Goal: Task Accomplishment & Management: Use online tool/utility

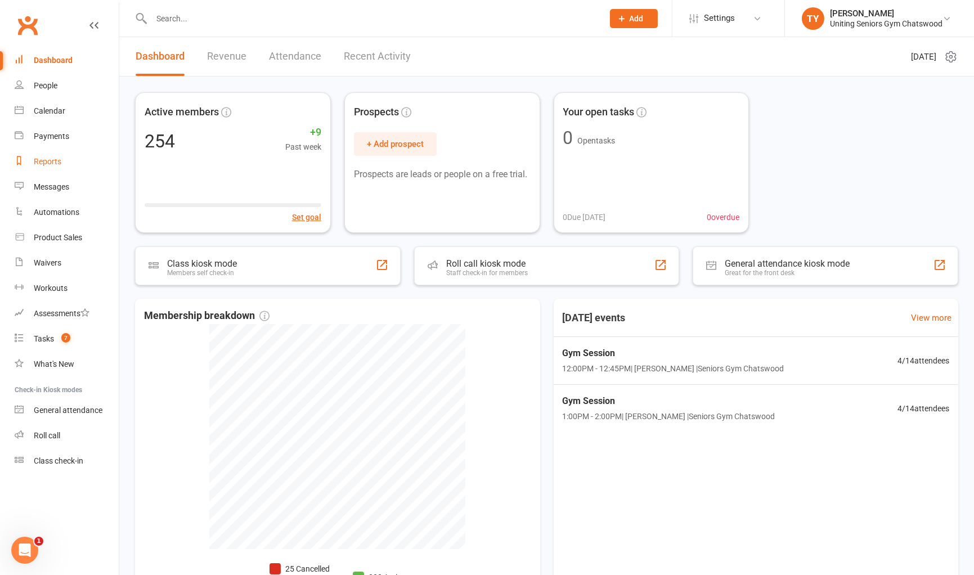
click at [55, 164] on div "Reports" at bounding box center [48, 161] width 28 height 9
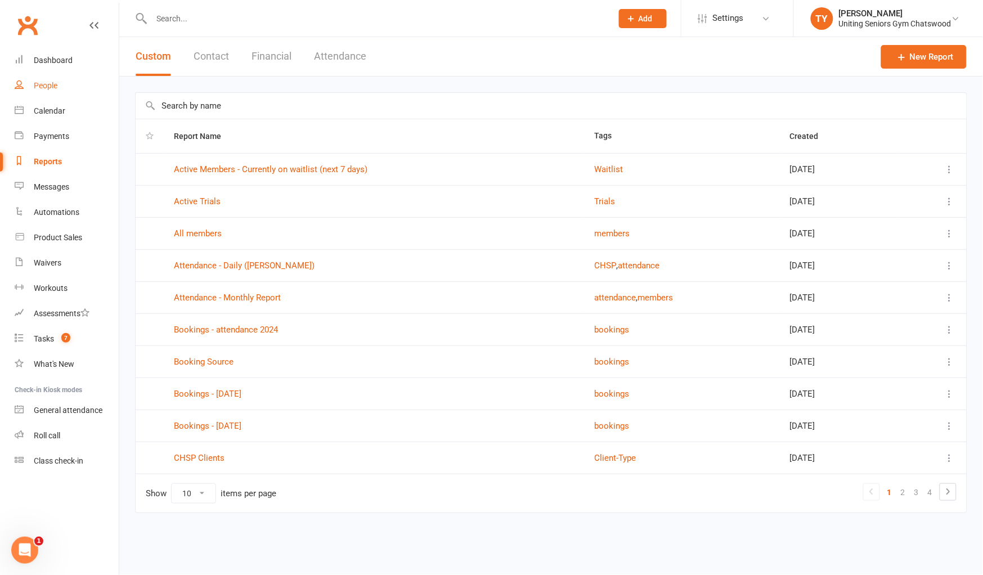
click at [81, 78] on link "People" at bounding box center [67, 85] width 104 height 25
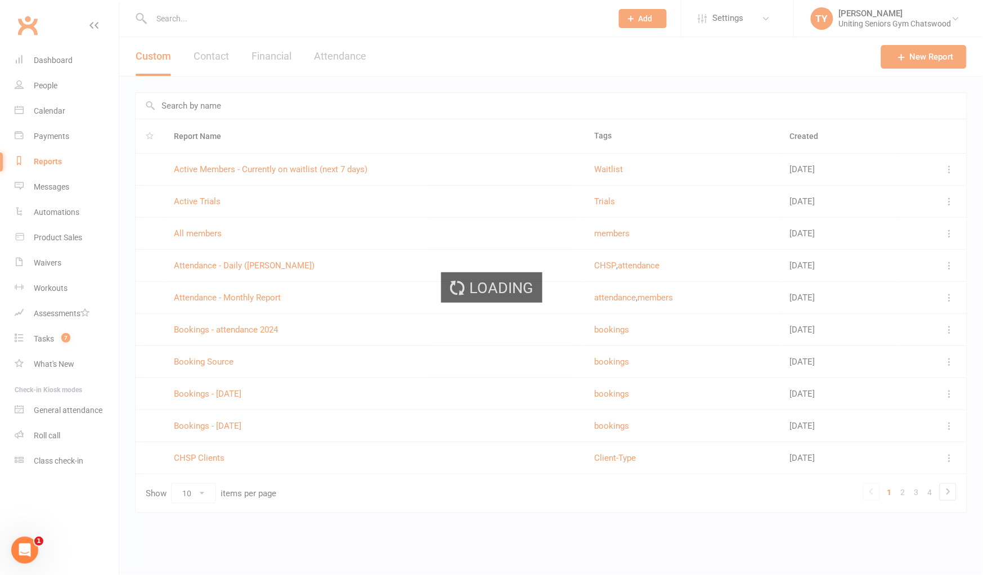
select select "100"
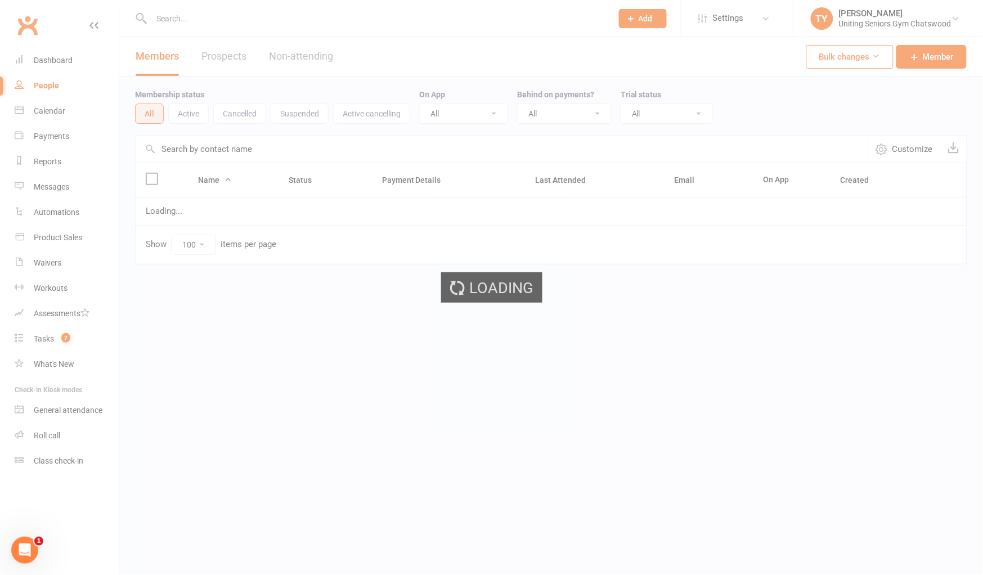
click at [87, 55] on div "Loading" at bounding box center [491, 287] width 983 height 575
click at [66, 60] on div "Dashboard" at bounding box center [53, 60] width 39 height 9
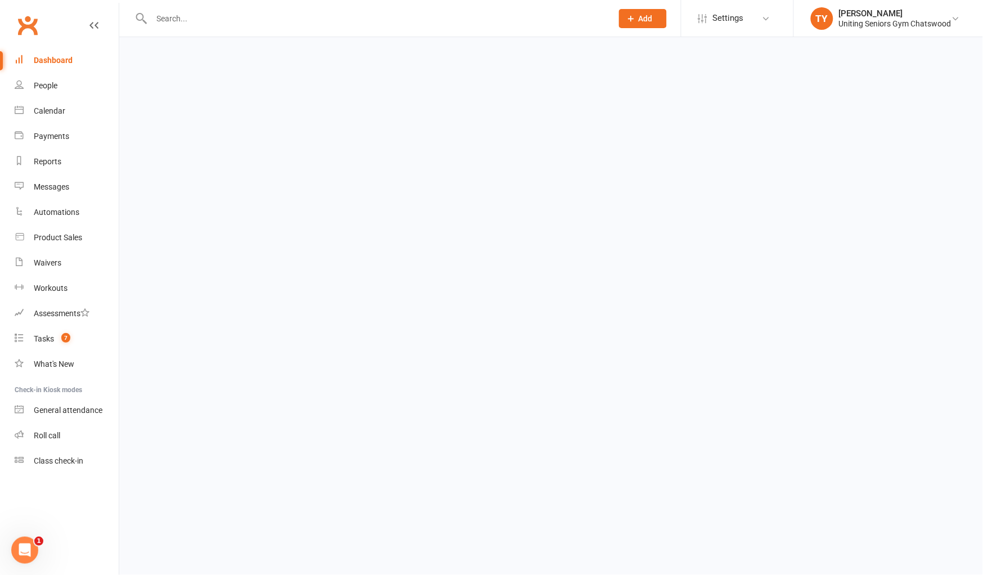
click at [66, 60] on div "Dashboard" at bounding box center [53, 60] width 39 height 9
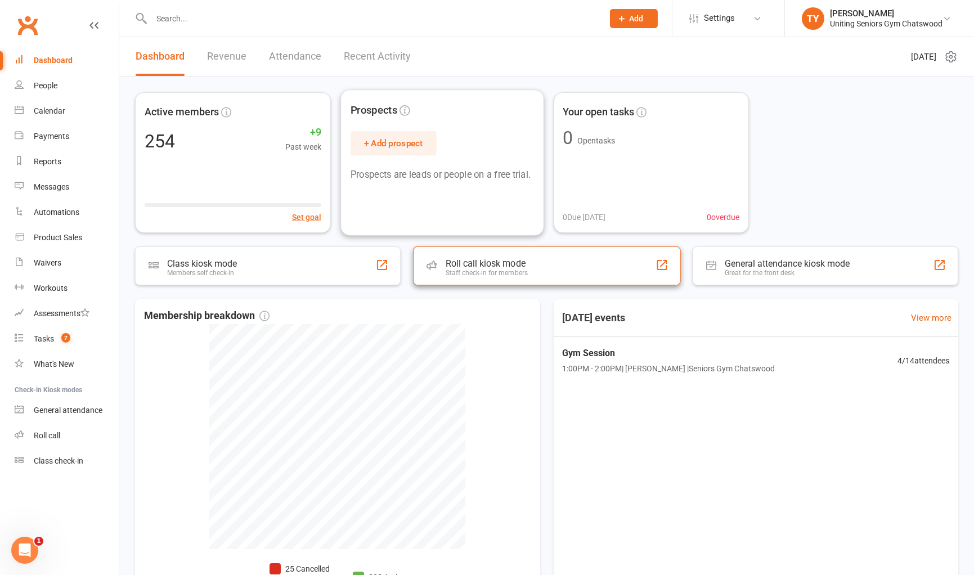
click at [473, 259] on div "Roll call kiosk mode" at bounding box center [486, 263] width 82 height 11
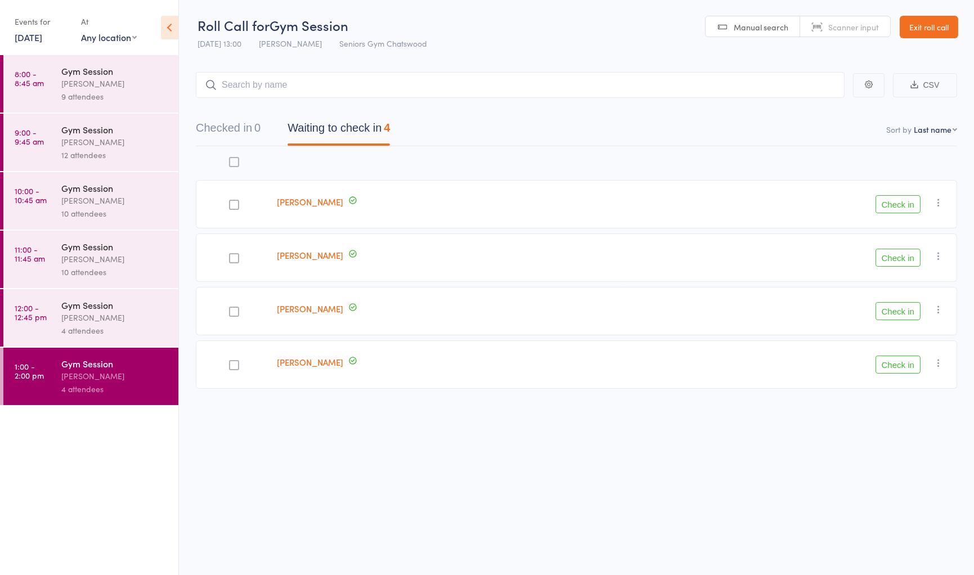
click at [99, 327] on div "4 attendees" at bounding box center [115, 330] width 108 height 13
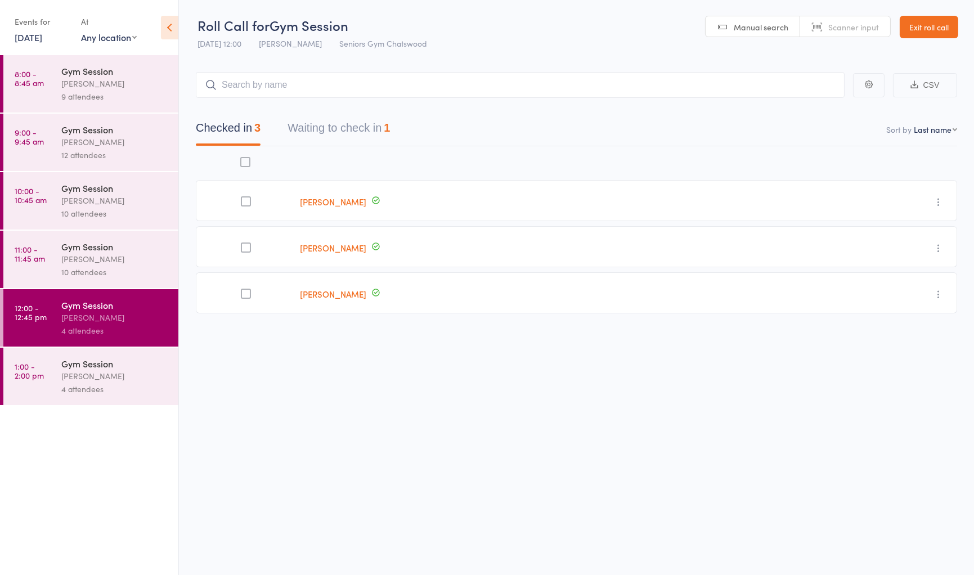
click at [364, 132] on button "Waiting to check in 1" at bounding box center [339, 131] width 102 height 30
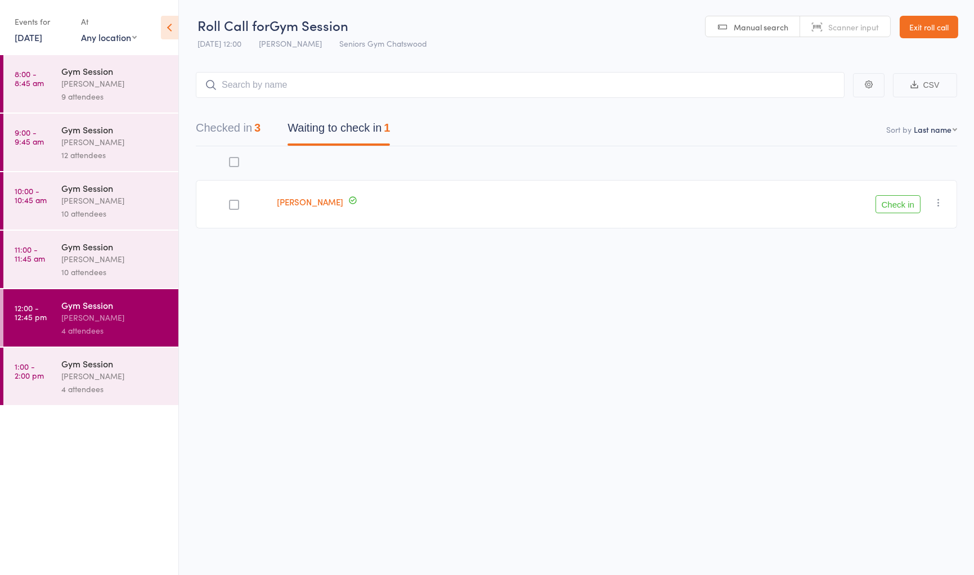
click at [250, 141] on button "Checked in 3" at bounding box center [228, 131] width 65 height 30
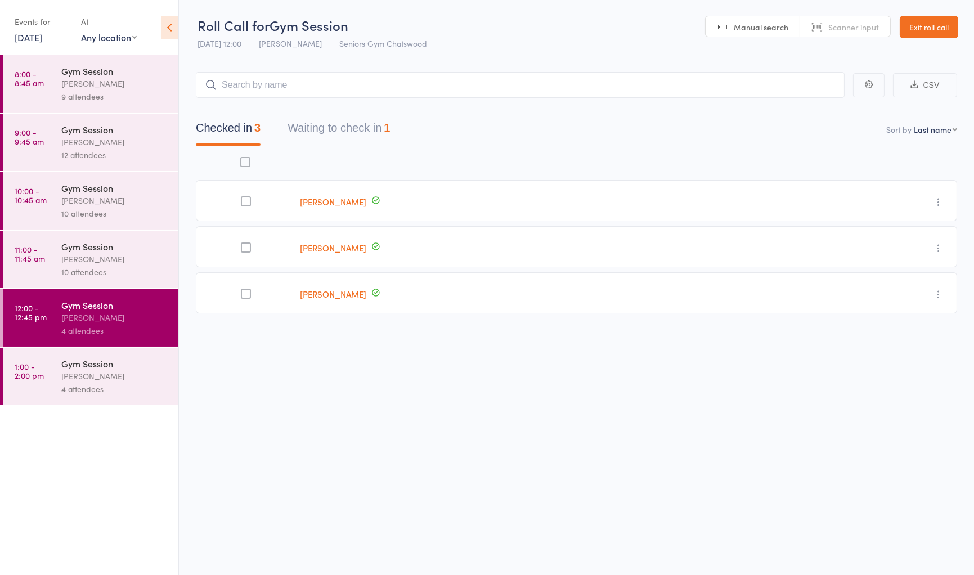
click at [84, 267] on div "10 attendees" at bounding box center [115, 272] width 108 height 13
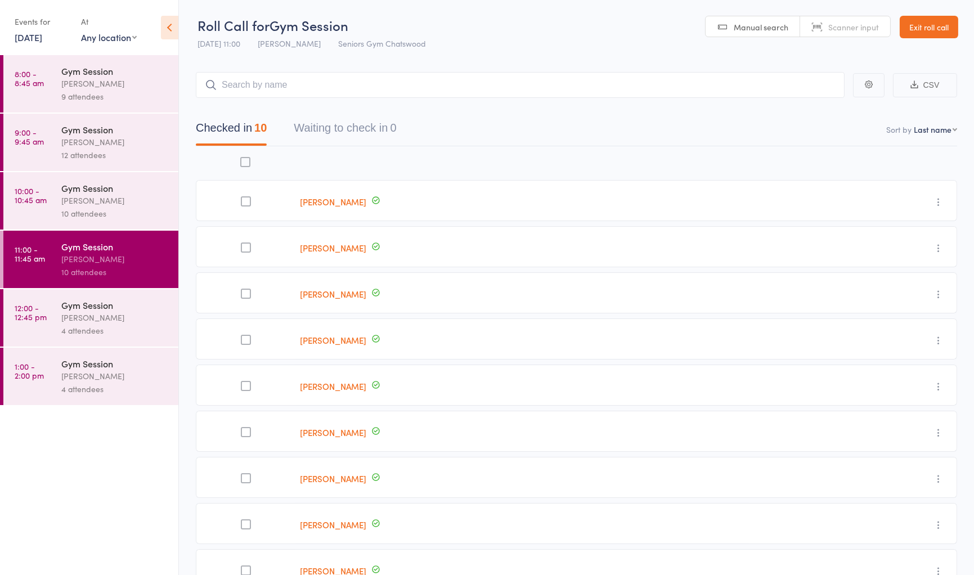
click at [122, 203] on div "[PERSON_NAME]" at bounding box center [115, 200] width 108 height 13
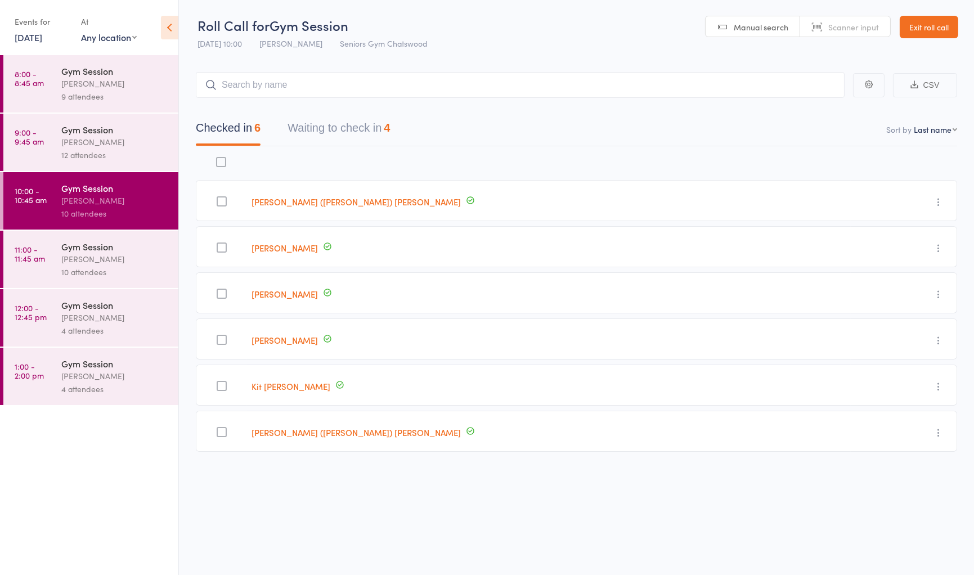
click at [117, 245] on div "Gym Session" at bounding box center [115, 246] width 108 height 12
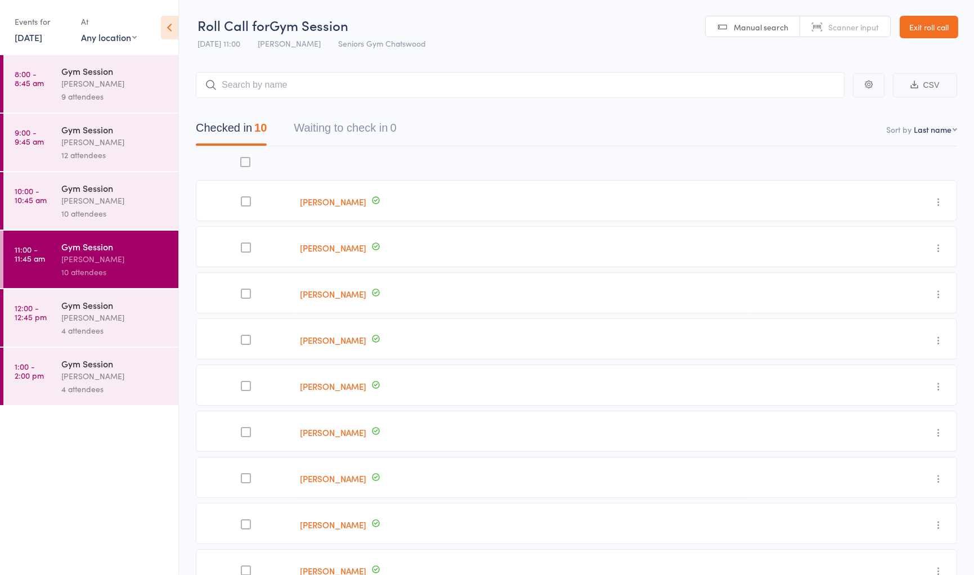
click at [83, 206] on div "[PERSON_NAME]" at bounding box center [115, 200] width 108 height 13
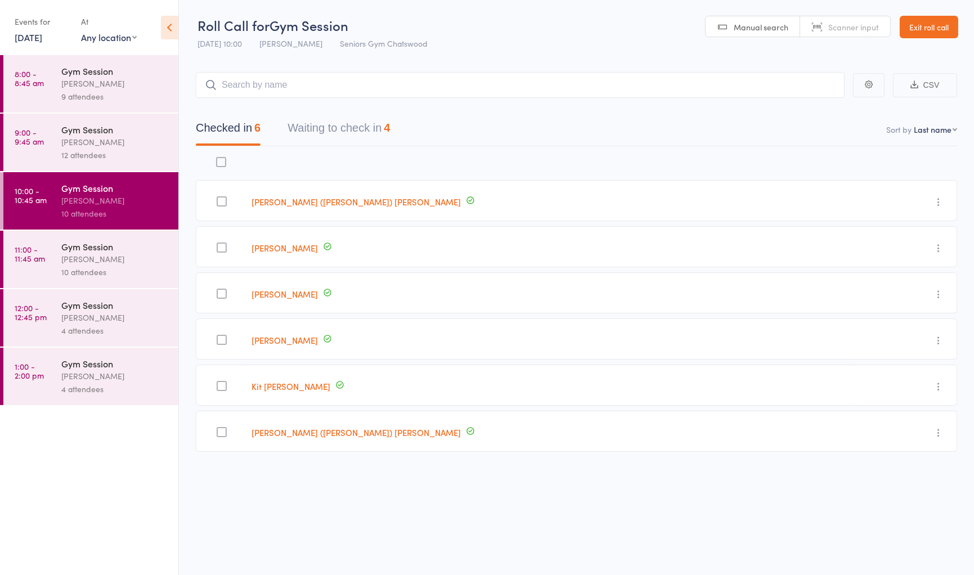
click at [363, 125] on button "Waiting to check in 4" at bounding box center [339, 131] width 102 height 30
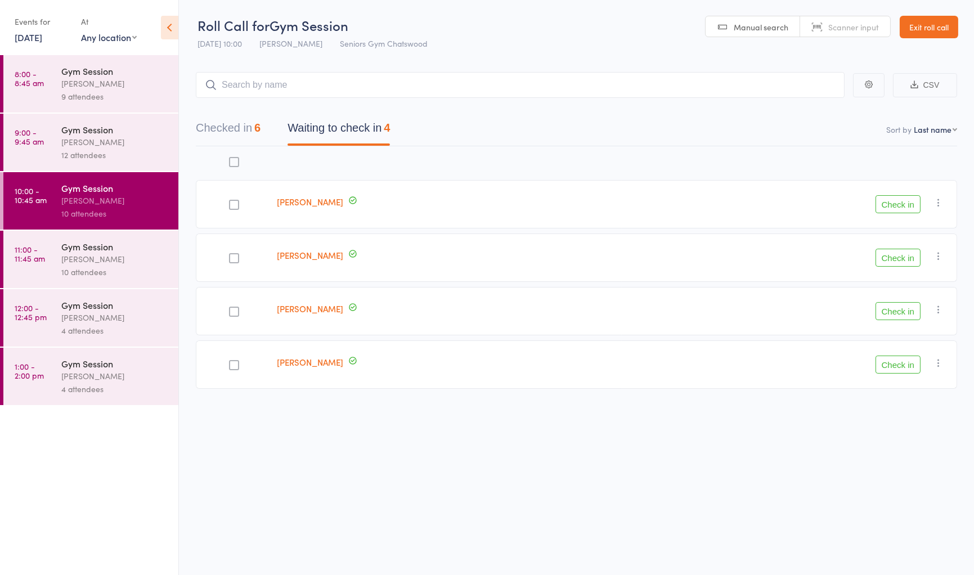
click at [903, 209] on button "Check in" at bounding box center [898, 204] width 45 height 18
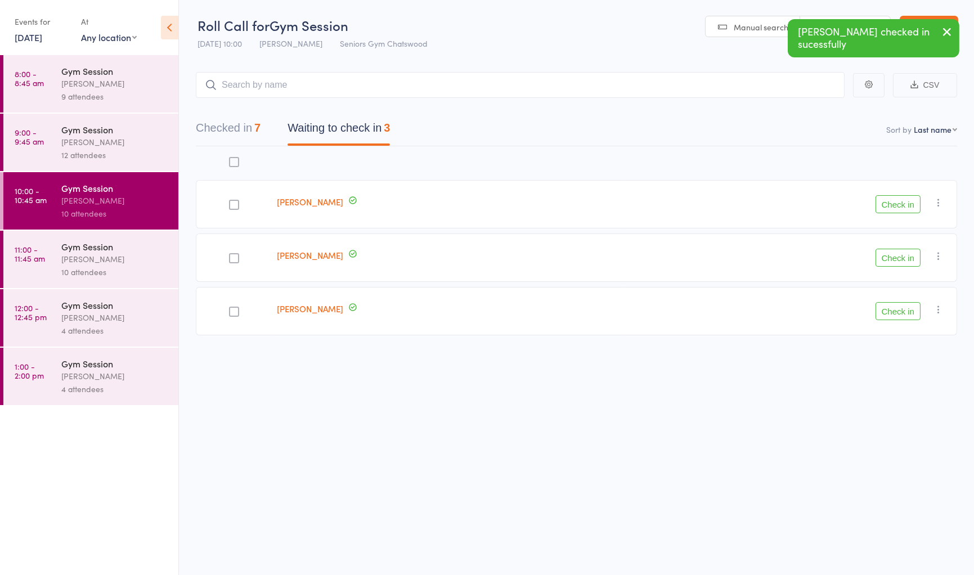
click at [938, 201] on icon "button" at bounding box center [938, 202] width 11 height 11
click at [915, 313] on li "Mark absent" at bounding box center [898, 315] width 93 height 15
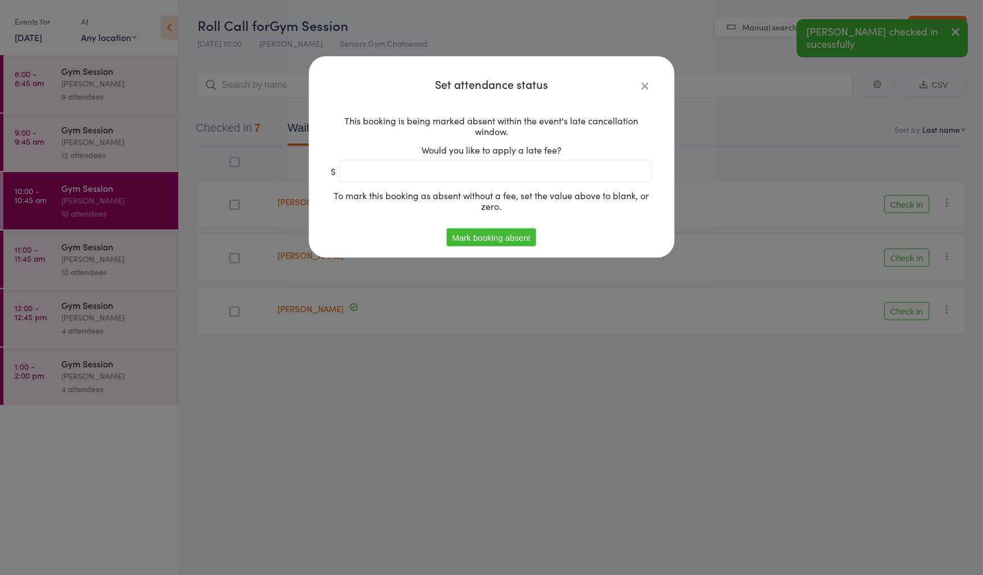
click at [508, 240] on button "Mark booking absent" at bounding box center [492, 238] width 90 height 18
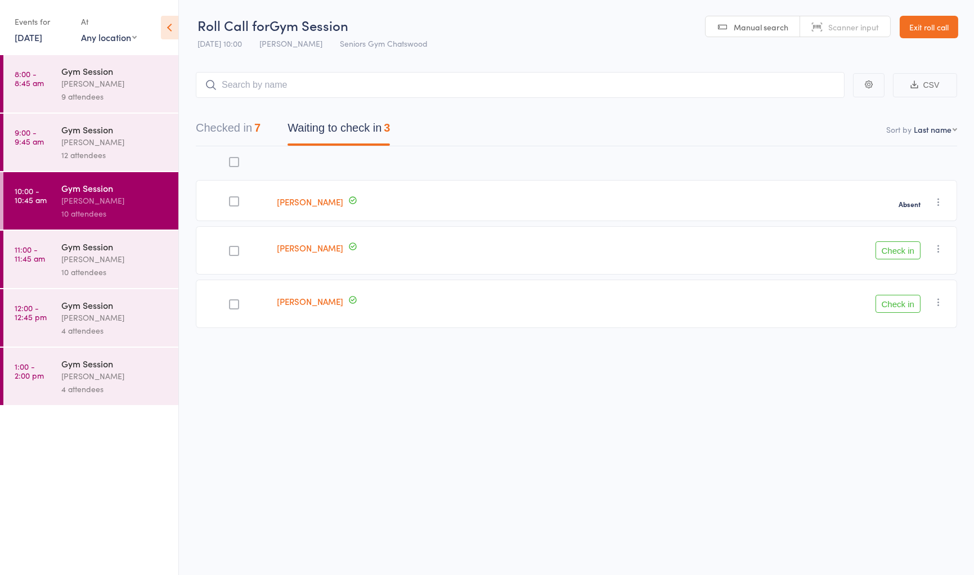
click at [898, 248] on button "Check in" at bounding box center [898, 251] width 45 height 18
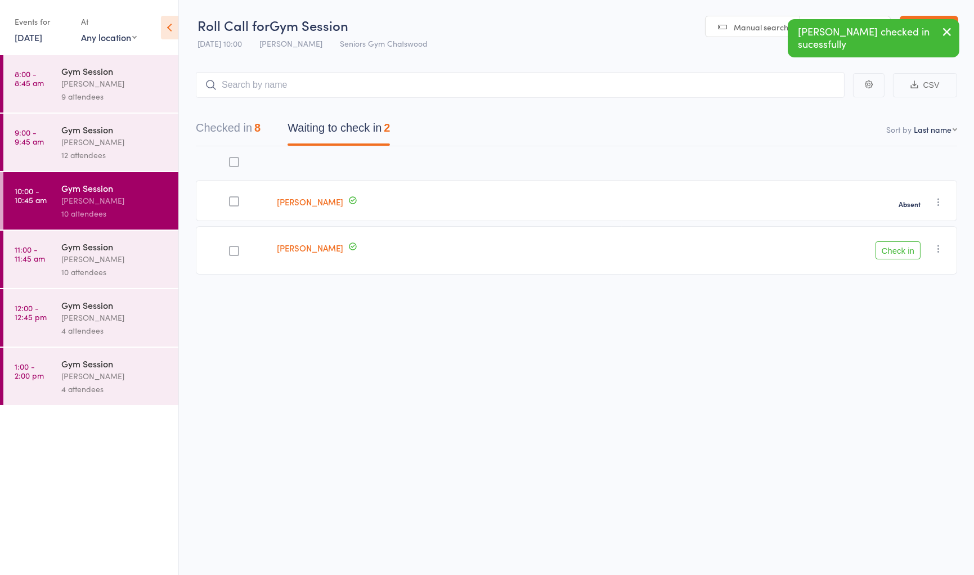
click at [902, 249] on button "Check in" at bounding box center [898, 251] width 45 height 18
click at [111, 150] on div "12 attendees" at bounding box center [115, 155] width 108 height 13
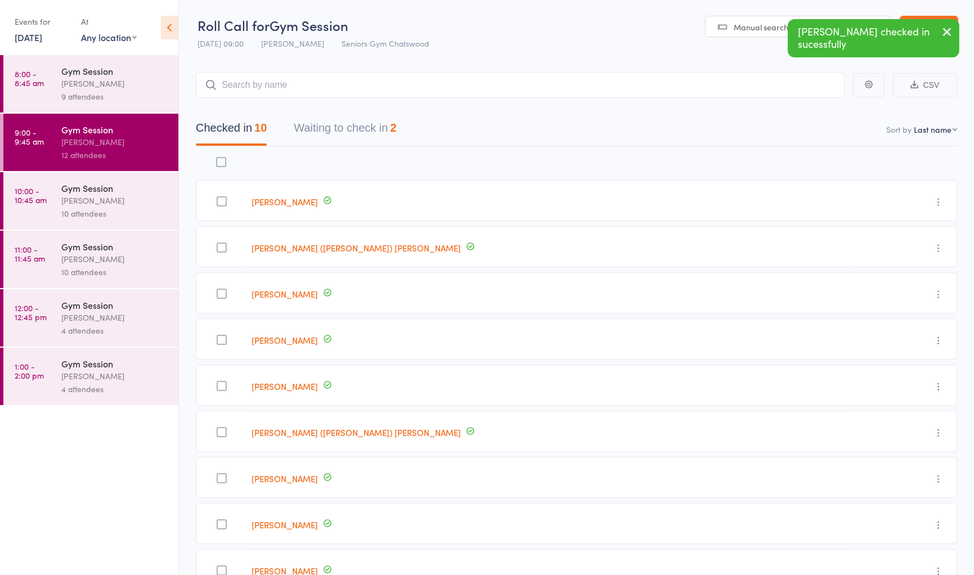
click at [357, 132] on button "Waiting to check in 2" at bounding box center [345, 131] width 102 height 30
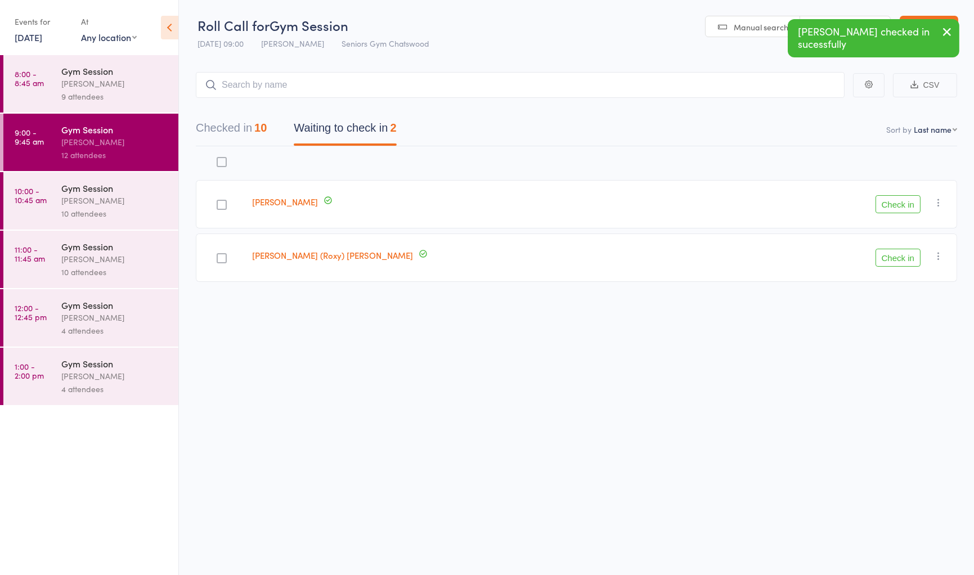
click at [898, 203] on button "Check in" at bounding box center [898, 204] width 45 height 18
click at [937, 203] on icon "button" at bounding box center [938, 202] width 11 height 11
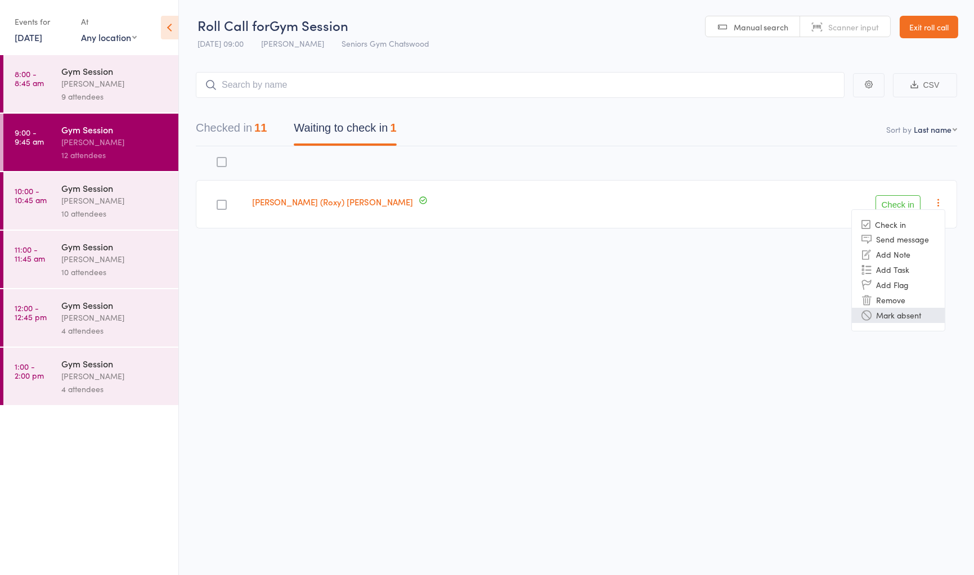
click at [924, 313] on li "Mark absent" at bounding box center [898, 315] width 93 height 15
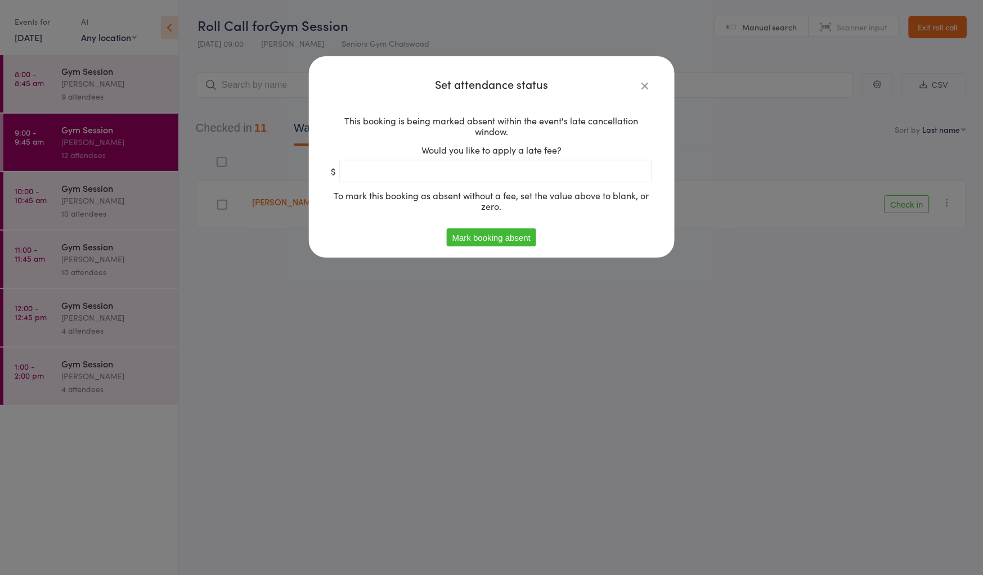
click at [493, 242] on button "Mark booking absent" at bounding box center [492, 238] width 90 height 18
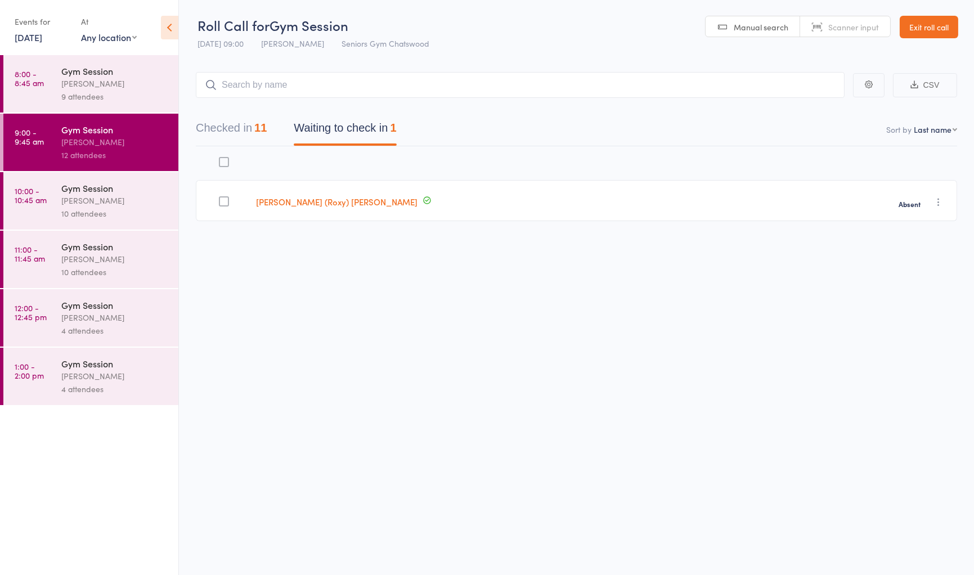
click at [57, 93] on link "8:00 - 8:45 am Gym Session [PERSON_NAME] 9 attendees" at bounding box center [90, 83] width 175 height 57
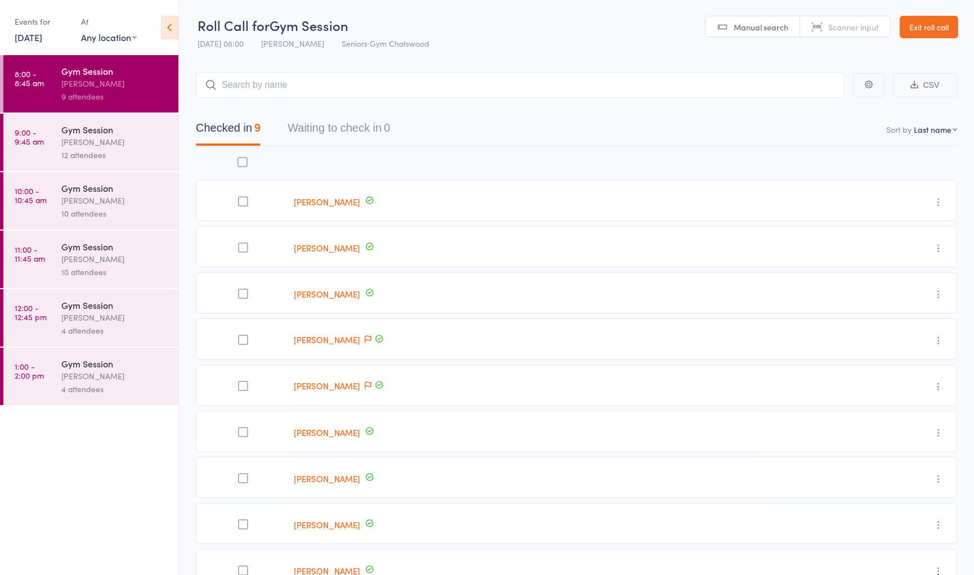
click at [87, 379] on div "[PERSON_NAME]" at bounding box center [115, 376] width 108 height 13
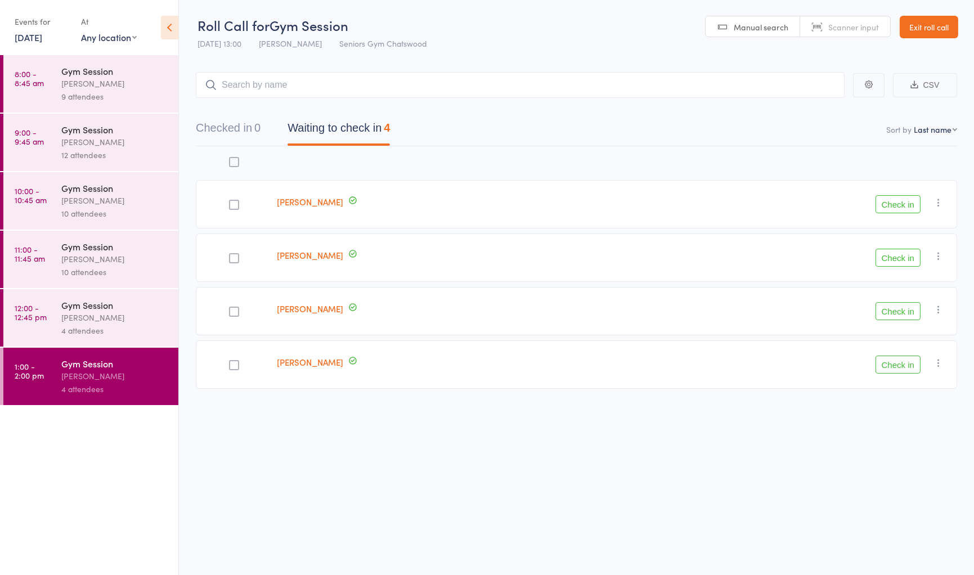
click at [927, 30] on link "Exit roll call" at bounding box center [929, 27] width 59 height 23
